Goal: Task Accomplishment & Management: Manage account settings

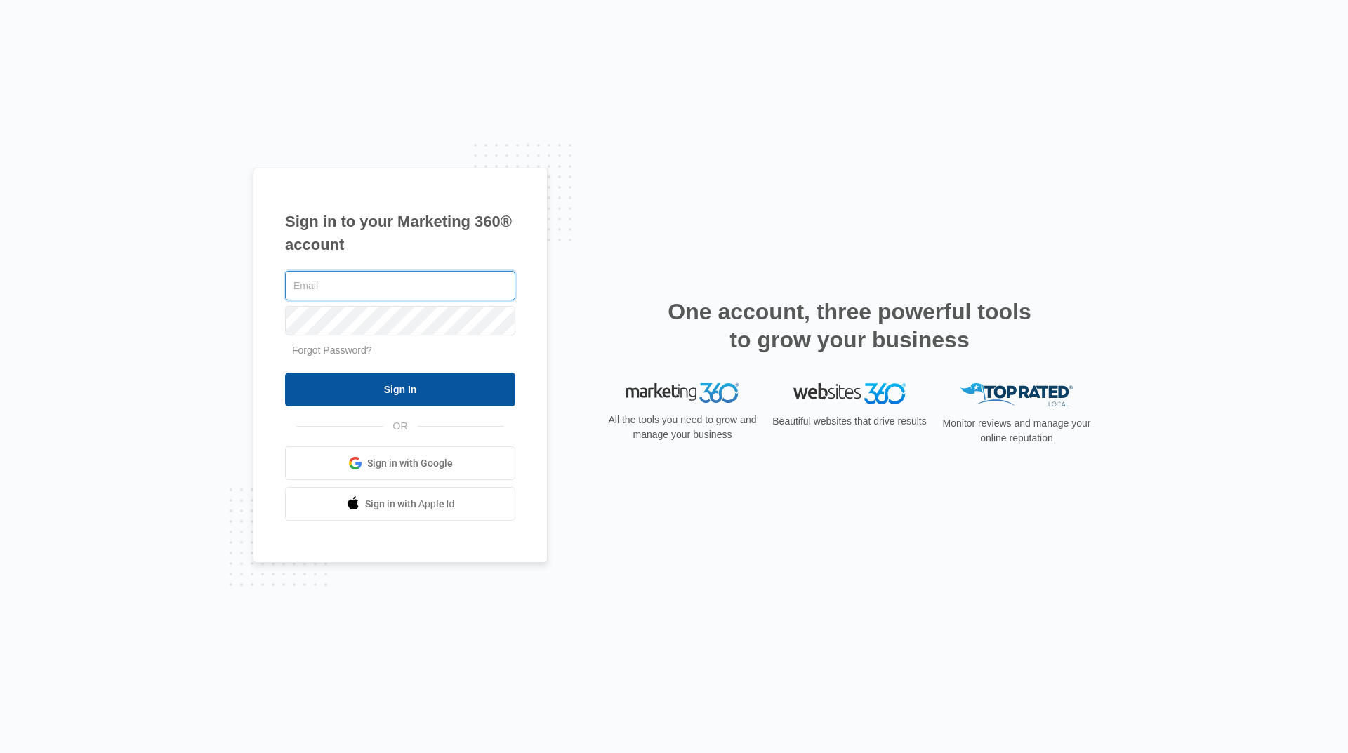
type input "[EMAIL_ADDRESS][DOMAIN_NAME]"
click at [418, 381] on input "Sign In" at bounding box center [400, 390] width 230 height 34
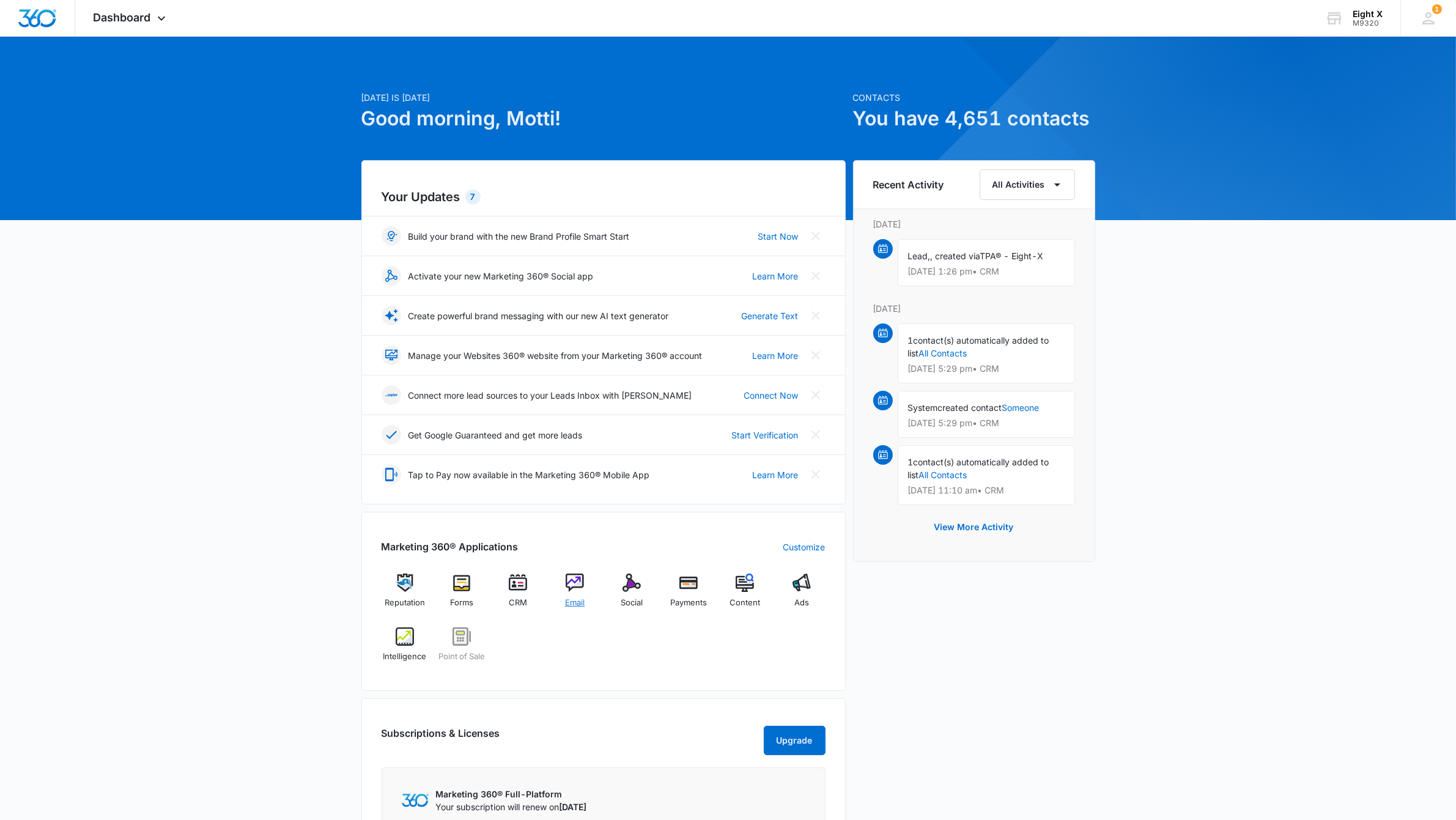
click at [572, 578] on img at bounding box center [574, 582] width 18 height 18
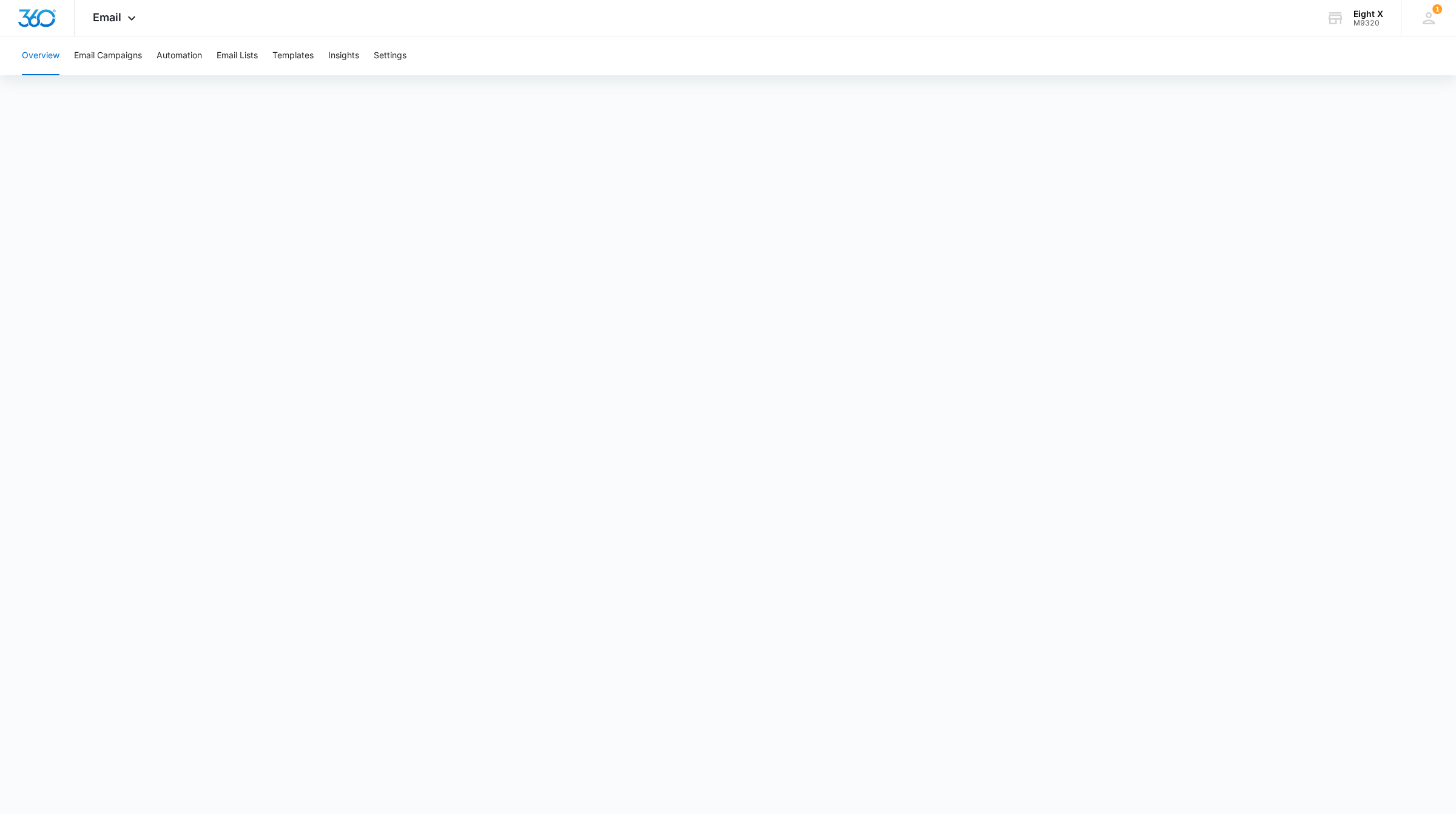
click at [55, 52] on button "Overview" at bounding box center [41, 55] width 38 height 39
click at [120, 37] on button "Email Campaigns" at bounding box center [108, 55] width 68 height 39
